Goal: Task Accomplishment & Management: Manage account settings

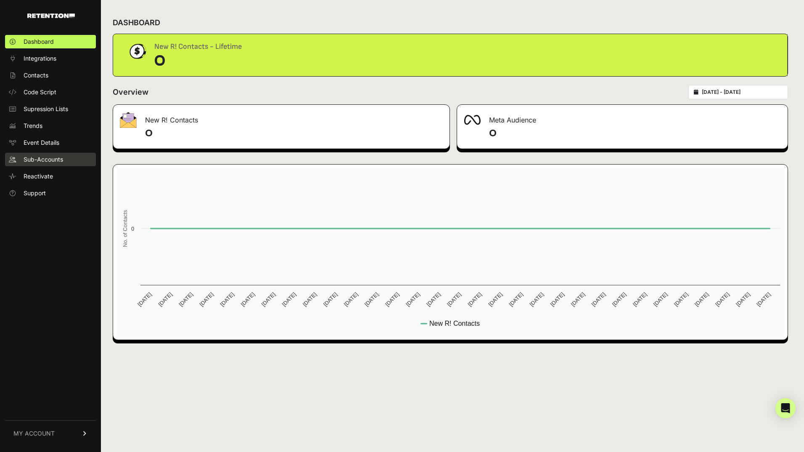
click at [50, 159] on span "Sub-Accounts" at bounding box center [44, 159] width 40 height 8
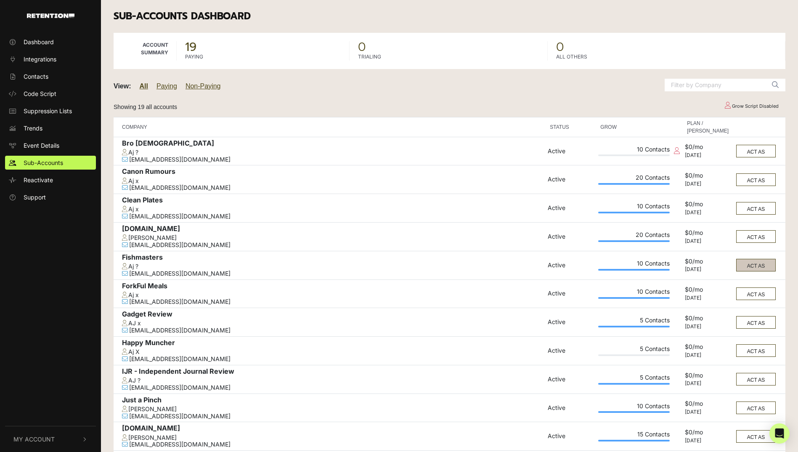
click at [770, 271] on button "ACT AS" at bounding box center [756, 265] width 40 height 13
